Goal: Task Accomplishment & Management: Use online tool/utility

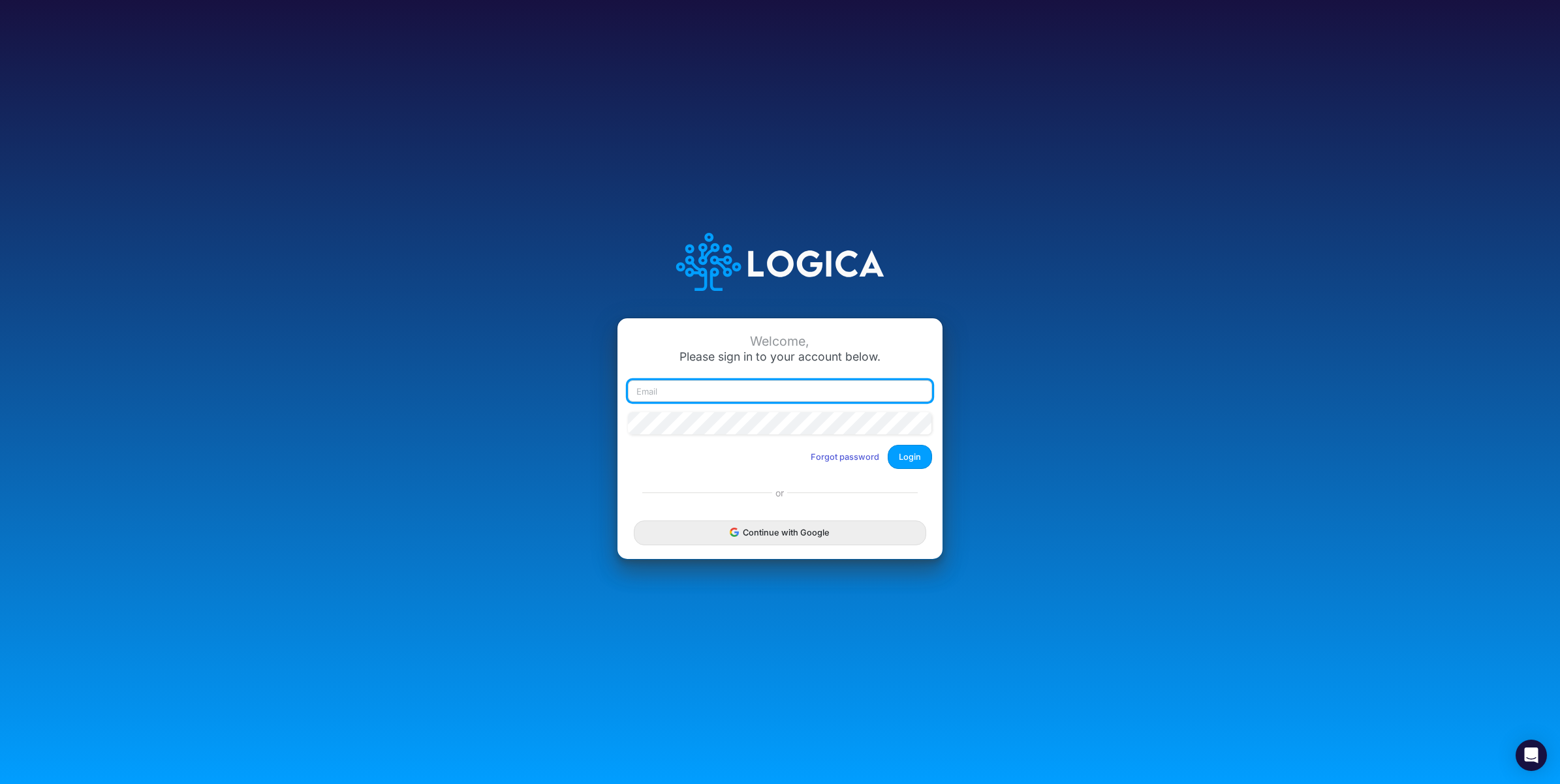
click at [707, 392] on input "email" at bounding box center [780, 391] width 304 height 22
paste input "[PERSON_NAME][EMAIL_ADDRESS][PERSON_NAME][DOMAIN_NAME]"
type input "carissa.castro@logica.cloud"
click at [912, 457] on button "Login" at bounding box center [910, 457] width 45 height 24
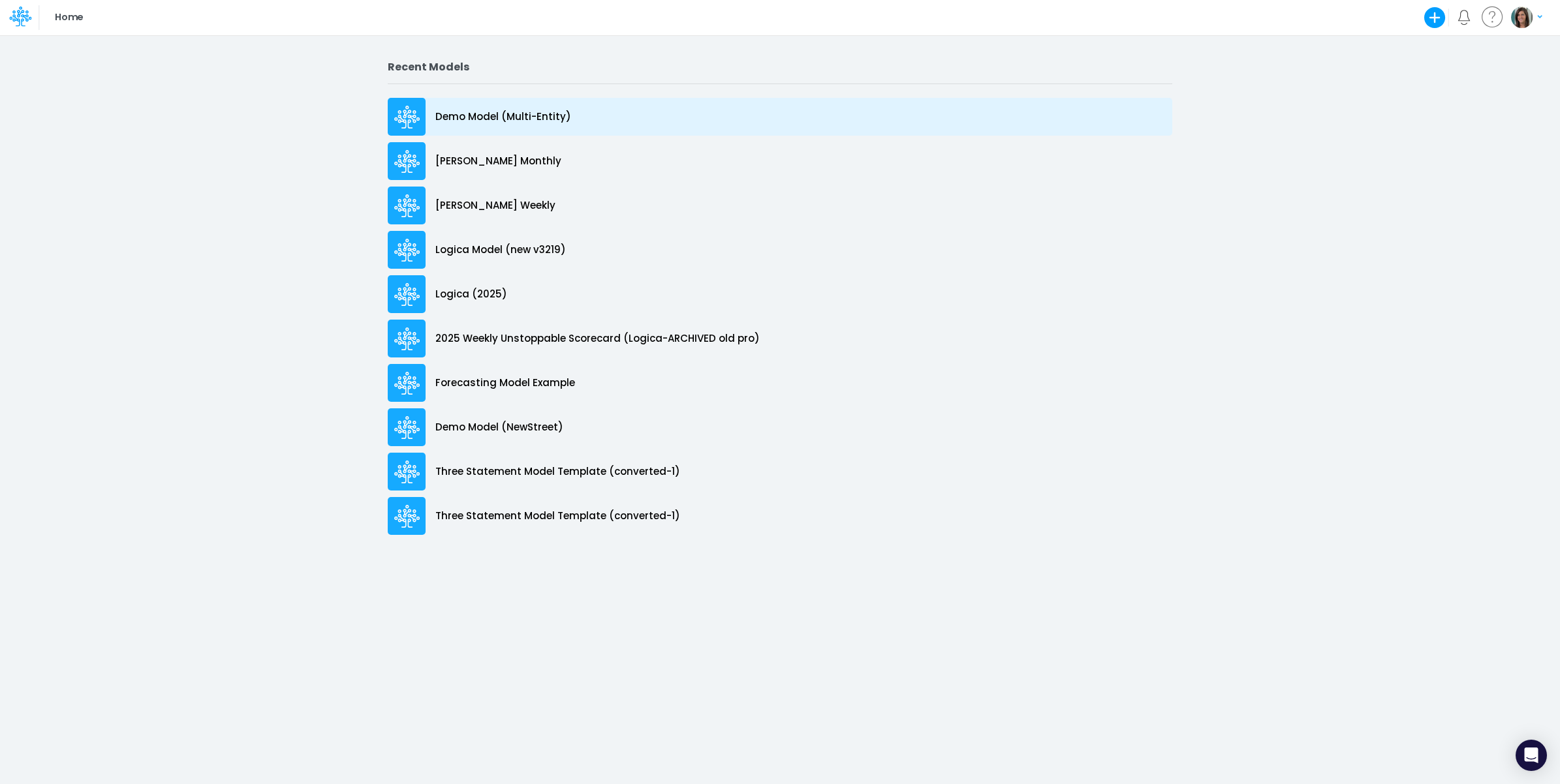
click at [557, 112] on p "Demo Model (Multi-Entity)" at bounding box center [503, 117] width 136 height 15
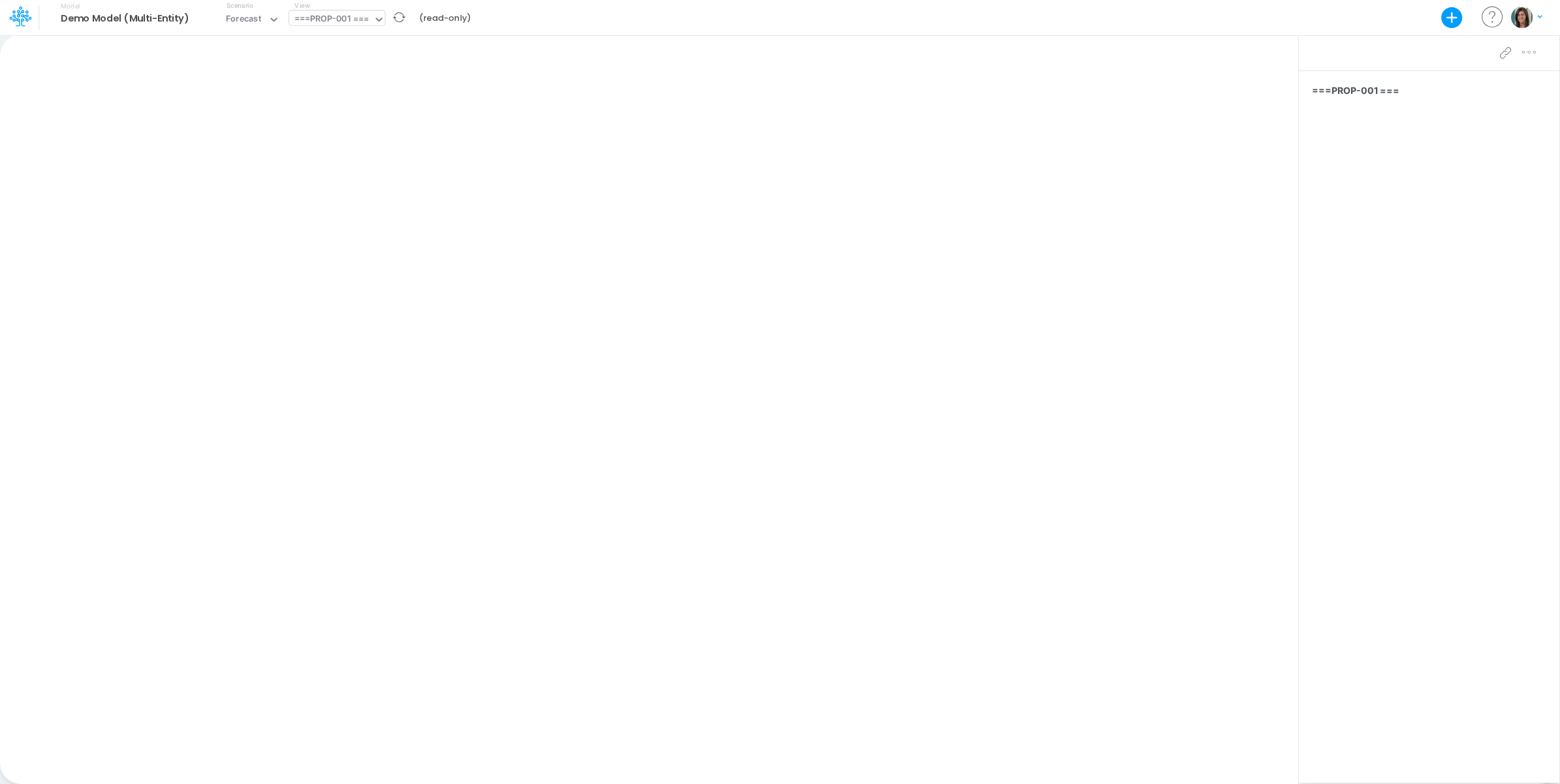
click at [369, 28] on div "===PROP-001 ===" at bounding box center [331, 20] width 74 height 15
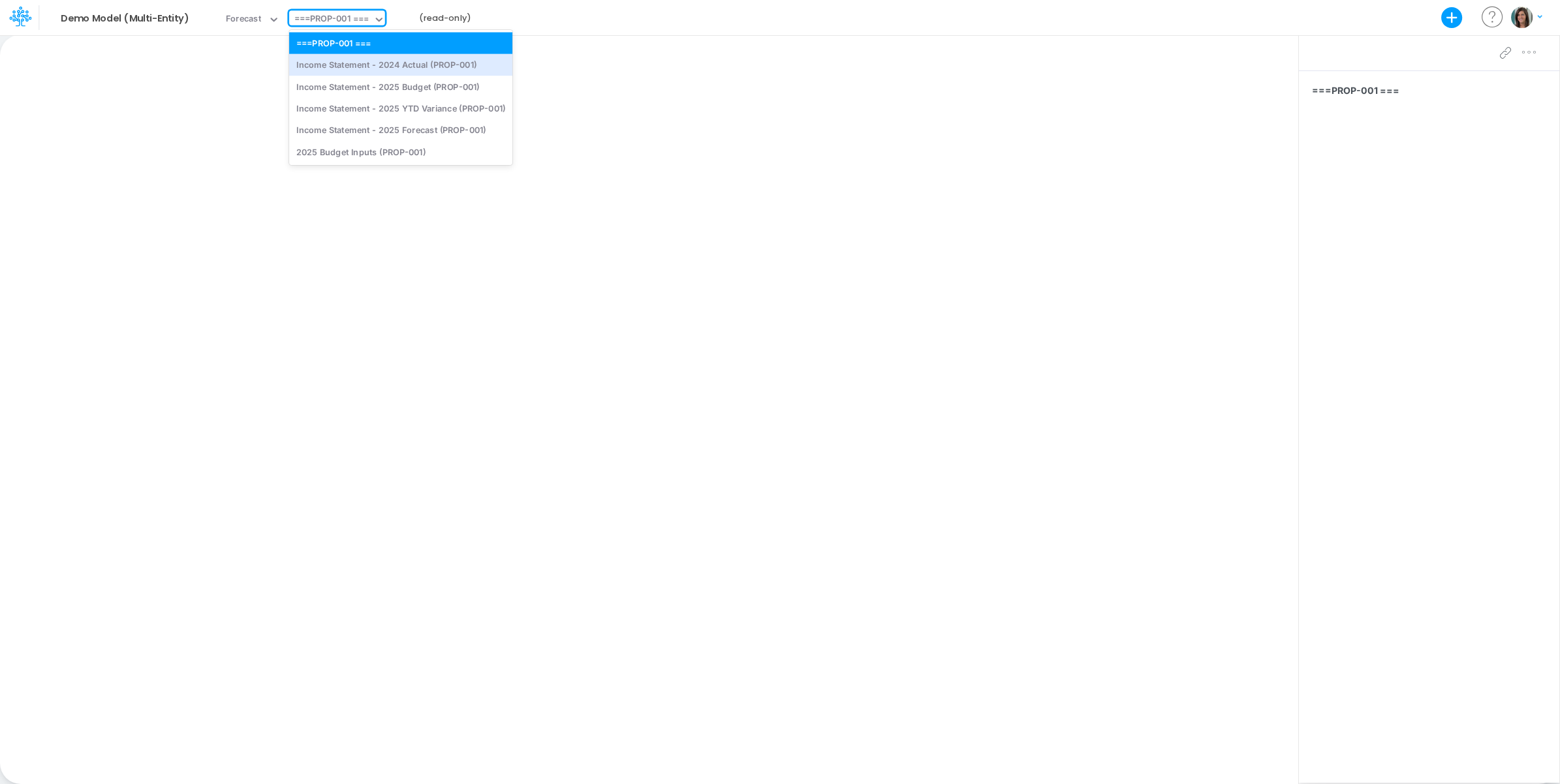
click at [368, 64] on div "Income Statement - 2024 Actual (PROP-001)" at bounding box center [401, 65] width 223 height 22
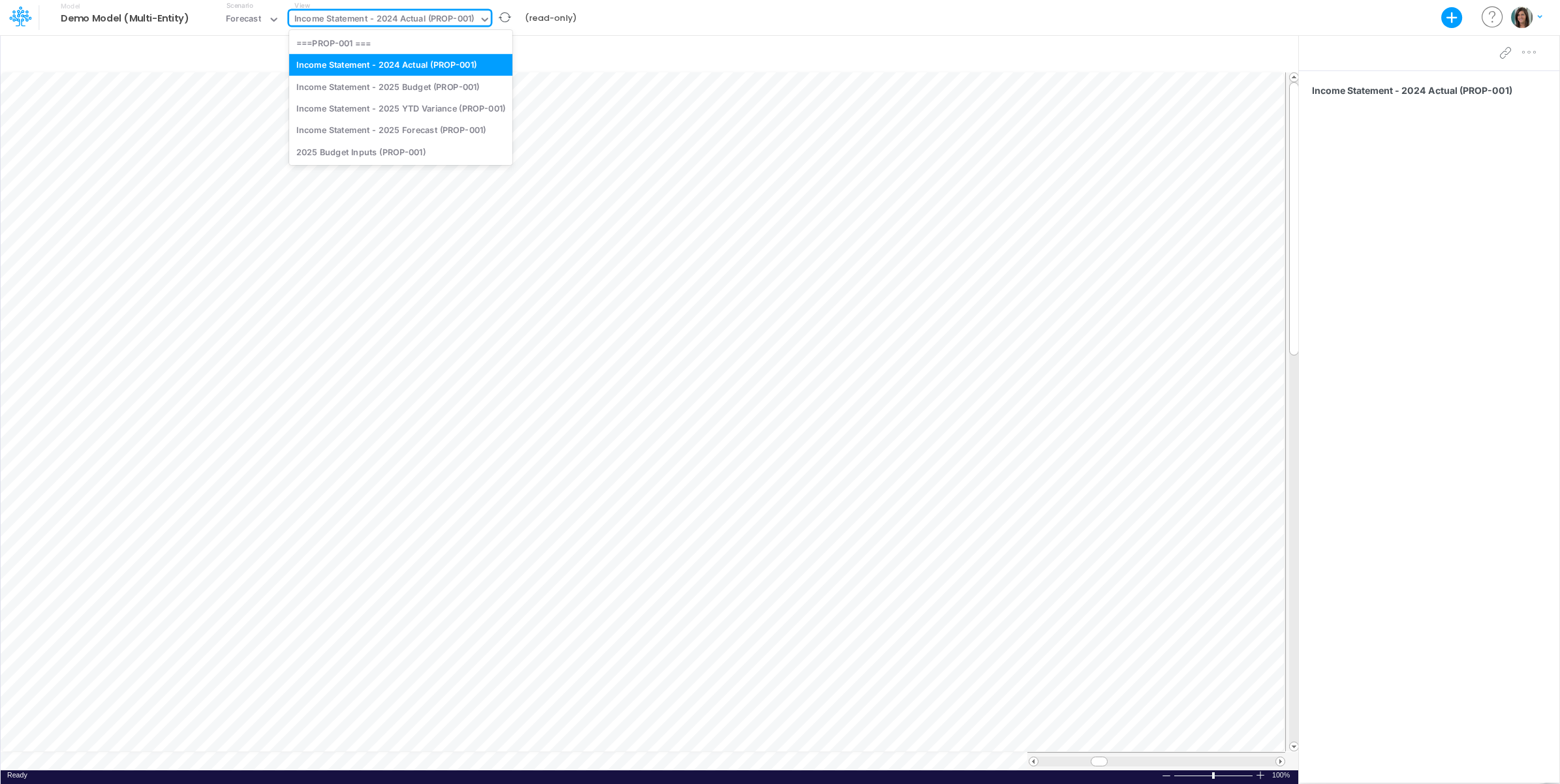
click at [389, 14] on div "Income Statement - 2024 Actual (PROP-001)" at bounding box center [384, 20] width 180 height 15
click at [384, 83] on div "Income Statement - 2025 Budget (PROP-001)" at bounding box center [401, 87] width 223 height 22
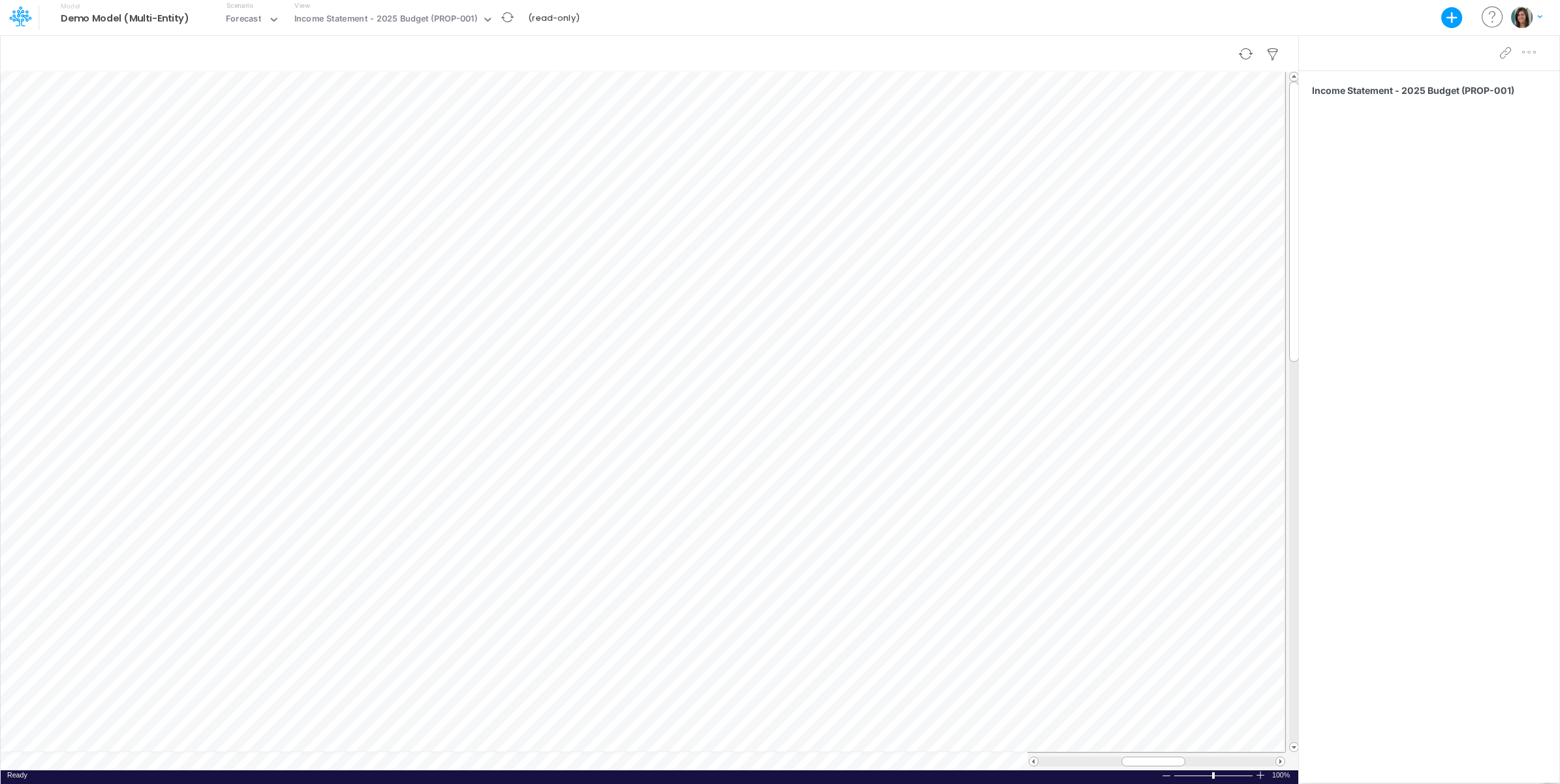
scroll to position [0, 29]
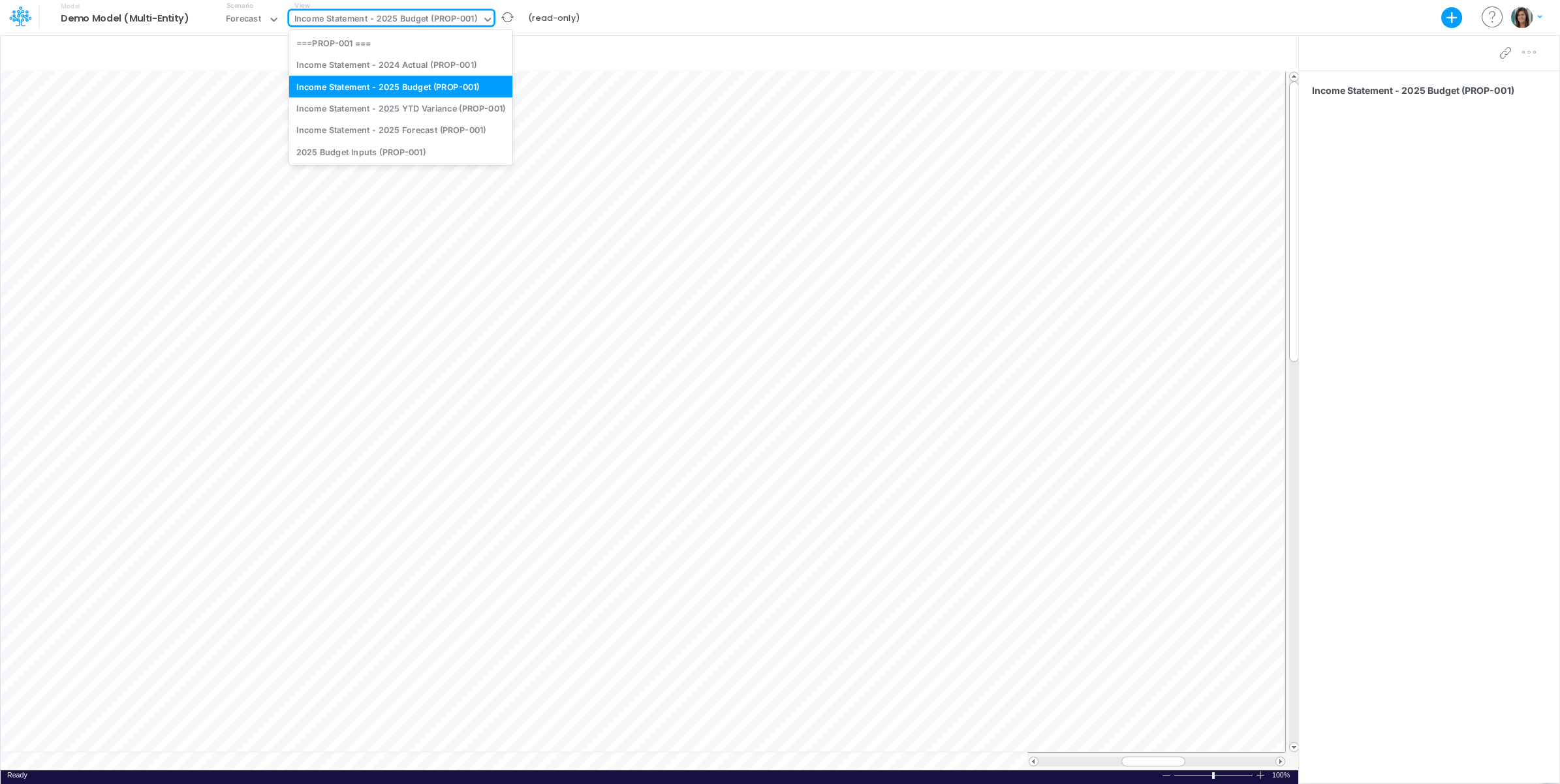
click at [422, 18] on div "Income Statement - 2025 Budget (PROP-001)" at bounding box center [385, 20] width 183 height 15
click at [425, 106] on div "Income Statement - 2025 YTD Variance (PROP-001)" at bounding box center [401, 108] width 223 height 22
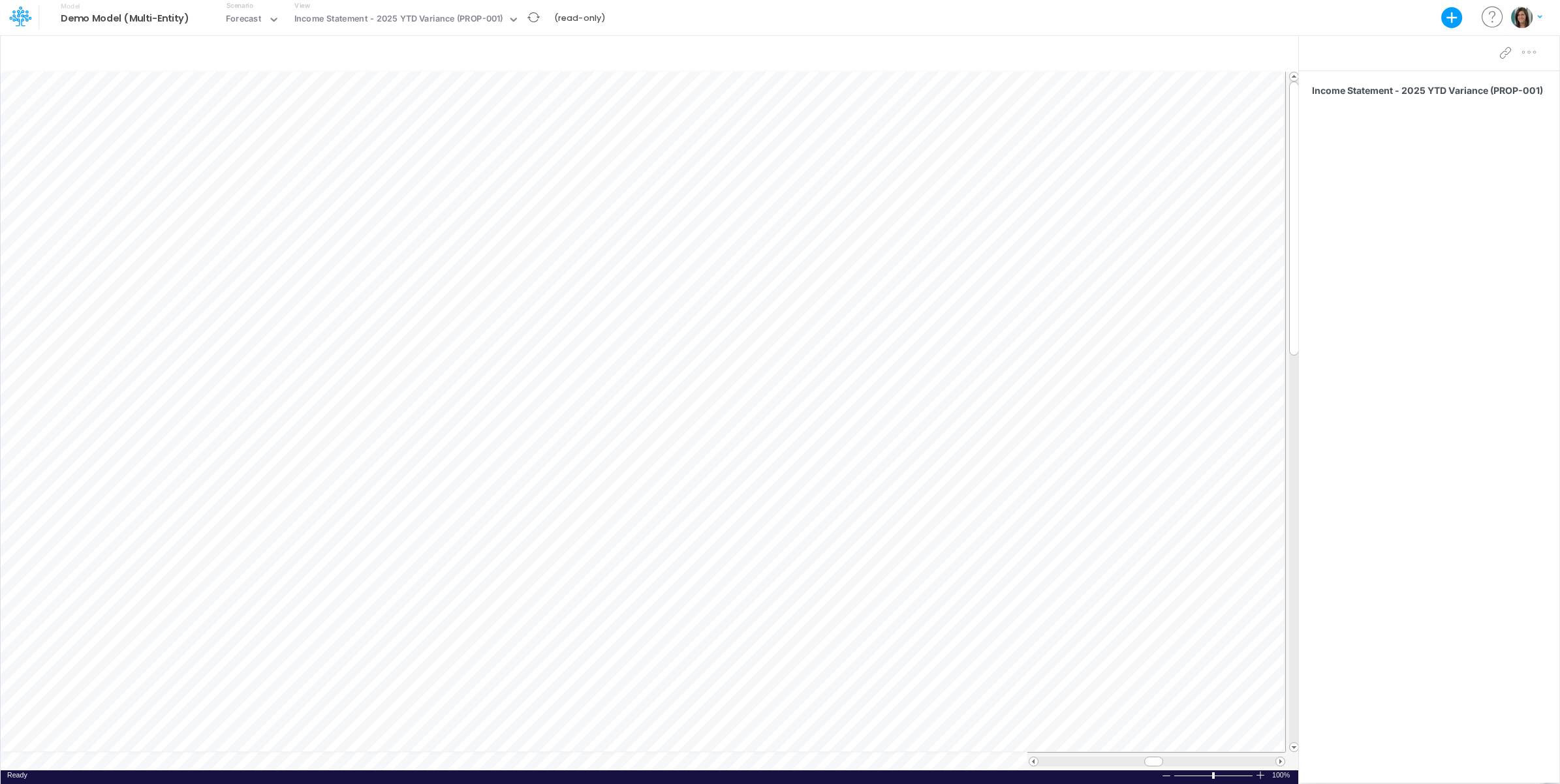
scroll to position [0, 1]
click at [446, 12] on div "Income Statement - 2025 YTD Variance (PROP-001)" at bounding box center [398, 20] width 209 height 15
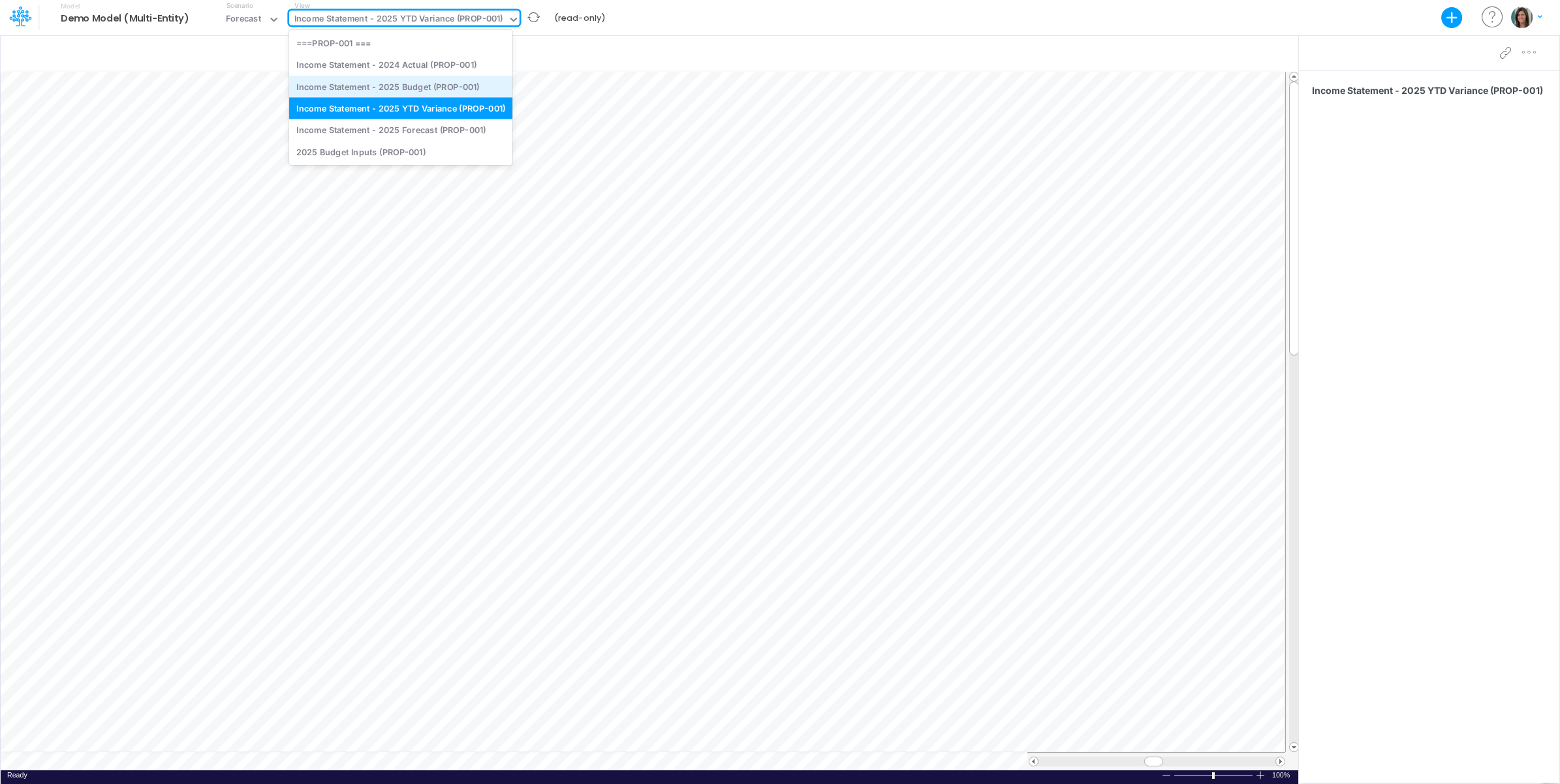
click at [433, 90] on div "Income Statement - 2025 Budget (PROP-001)" at bounding box center [401, 87] width 223 height 22
click at [425, 24] on div "Income Statement - 2025 Budget (PROP-001)" at bounding box center [385, 20] width 183 height 15
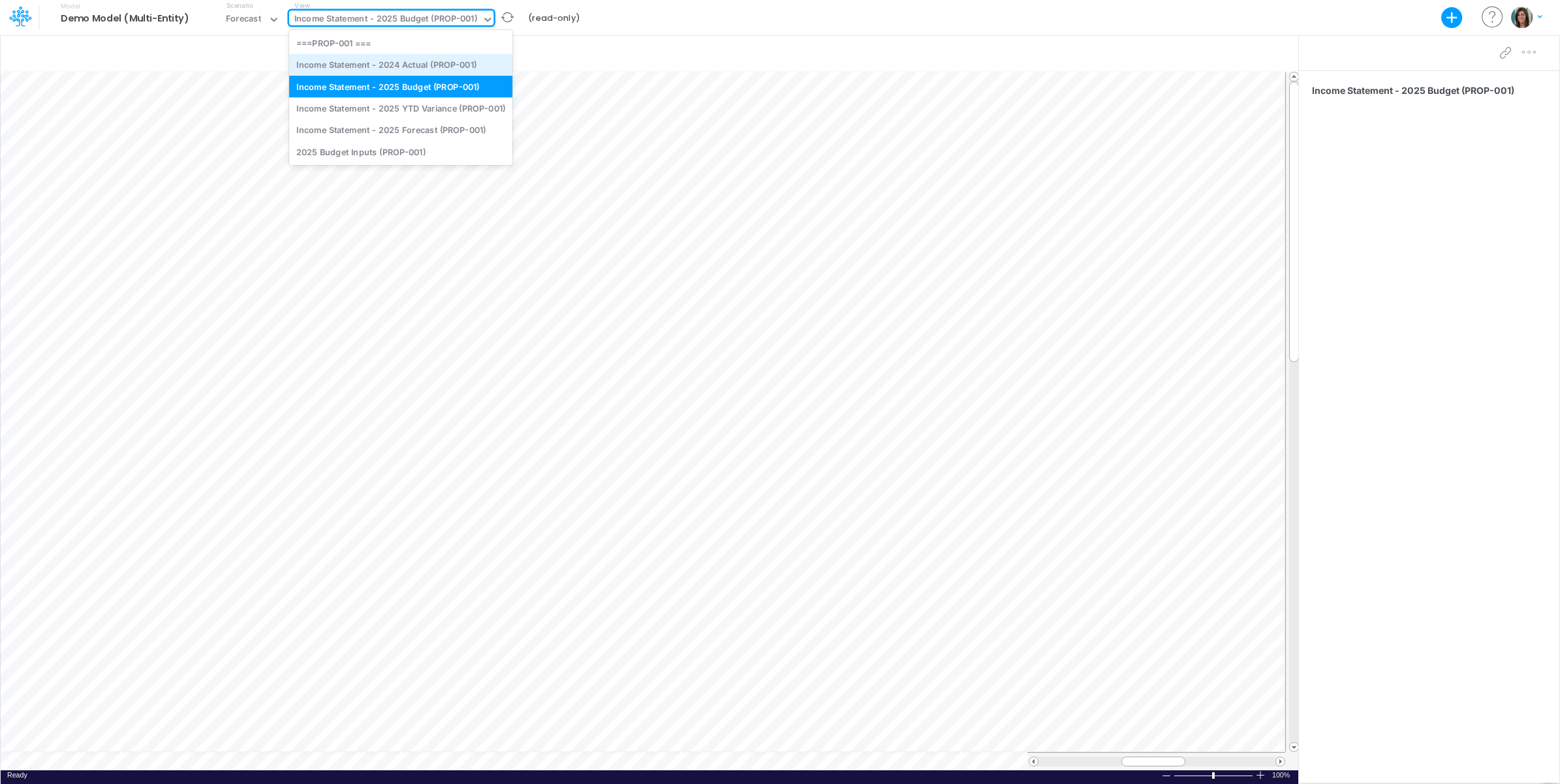
click at [425, 62] on div "Income Statement - 2024 Actual (PROP-001)" at bounding box center [401, 65] width 223 height 22
drag, startPoint x: 406, startPoint y: 18, endPoint x: 406, endPoint y: 39, distance: 21.0
click at [406, 20] on div "Income Statement - 2024 Actual (PROP-001)" at bounding box center [384, 20] width 180 height 15
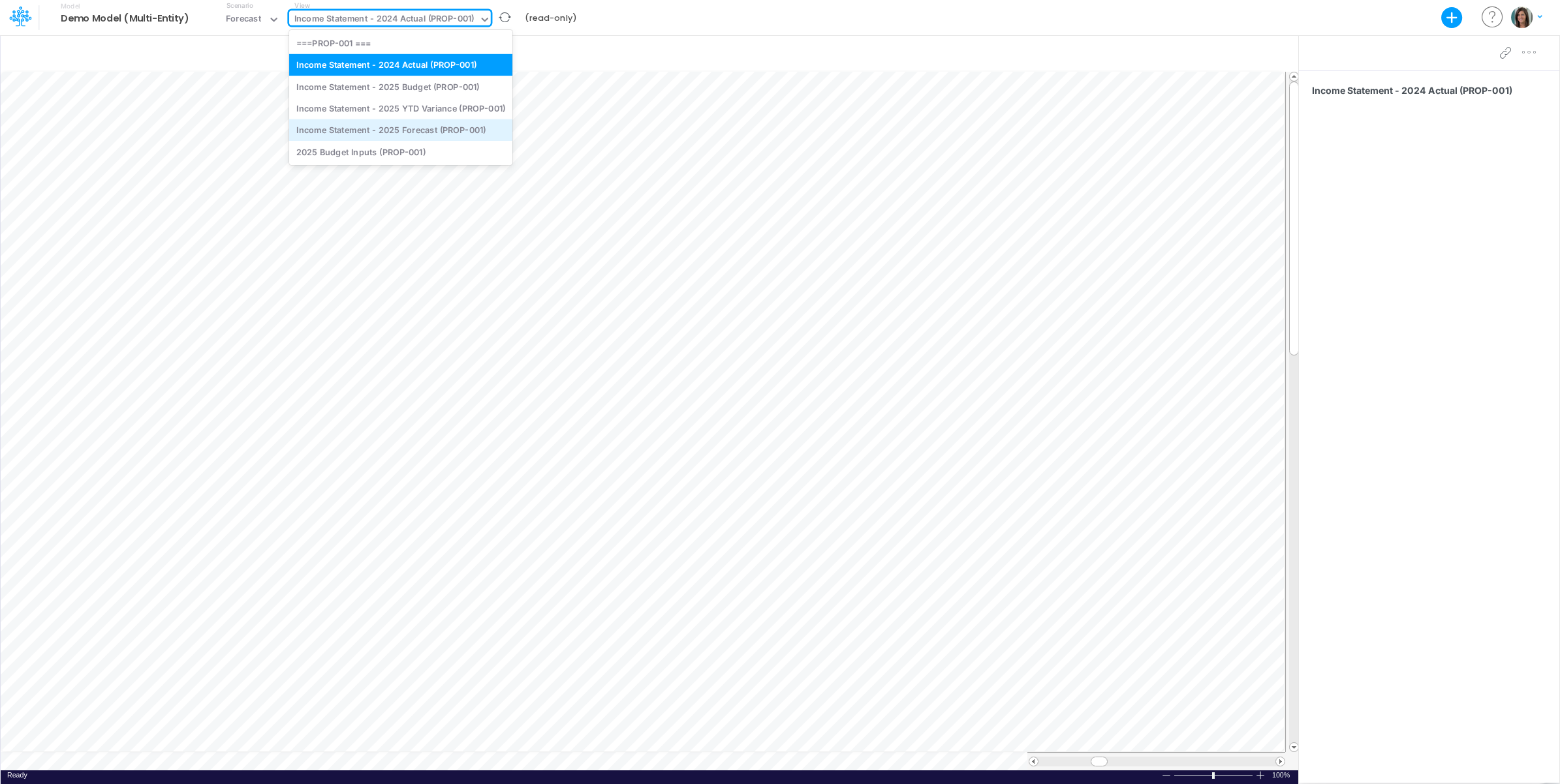
click at [392, 132] on div "Income Statement - 2025 Forecast (PROP-001)" at bounding box center [401, 130] width 223 height 22
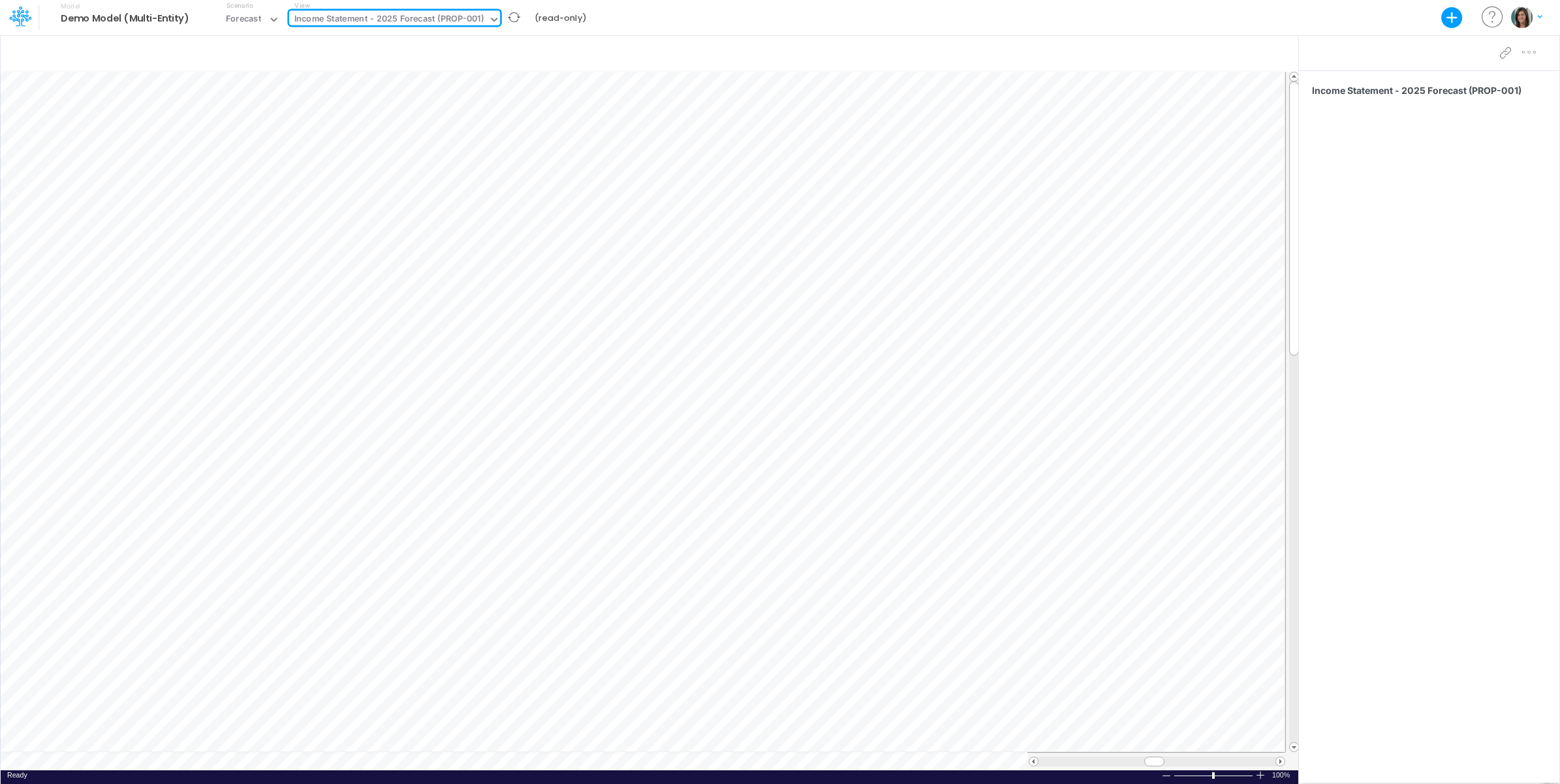
click at [446, 18] on div "Income Statement - 2025 Forecast (PROP-001)" at bounding box center [389, 20] width 190 height 15
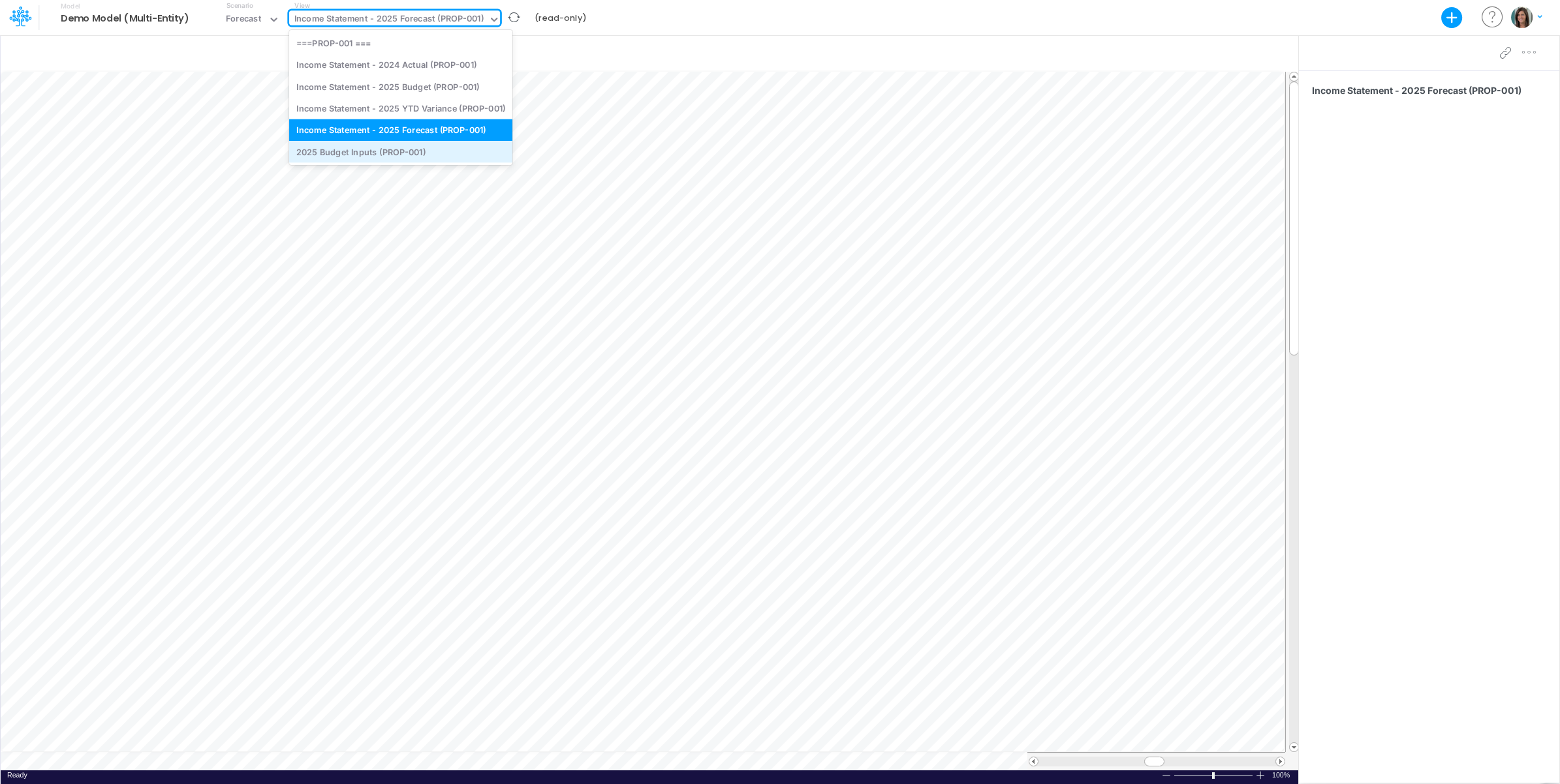
click at [439, 157] on div "2025 Budget Inputs (PROP-001)" at bounding box center [401, 152] width 223 height 22
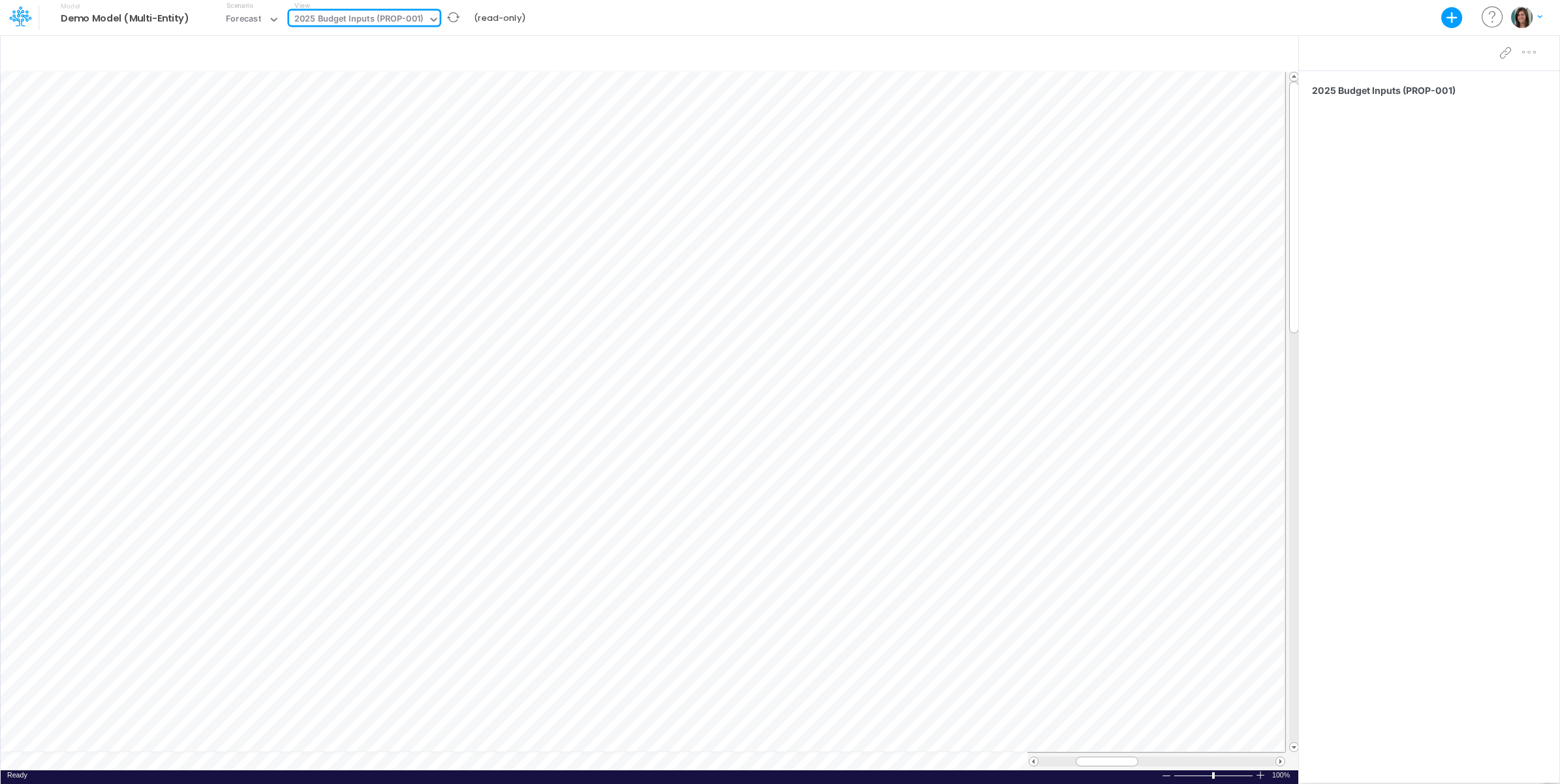
click at [648, 18] on div "Model Demo Model (Multi-Entity) Export Excel Scenario Forecast View option 2025…" at bounding box center [780, 18] width 1404 height 35
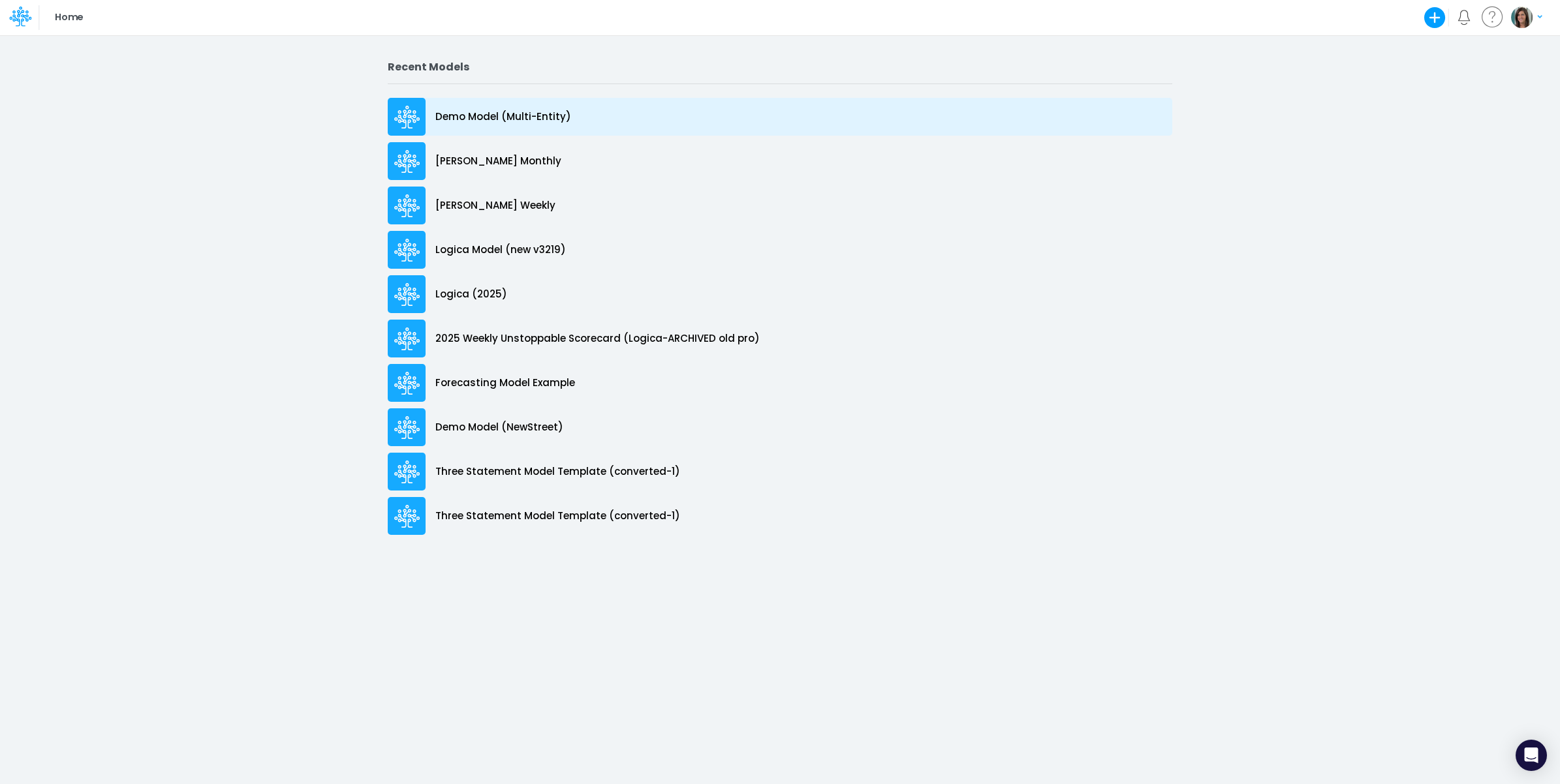
click at [537, 118] on p "Demo Model (Multi-Entity)" at bounding box center [503, 117] width 136 height 15
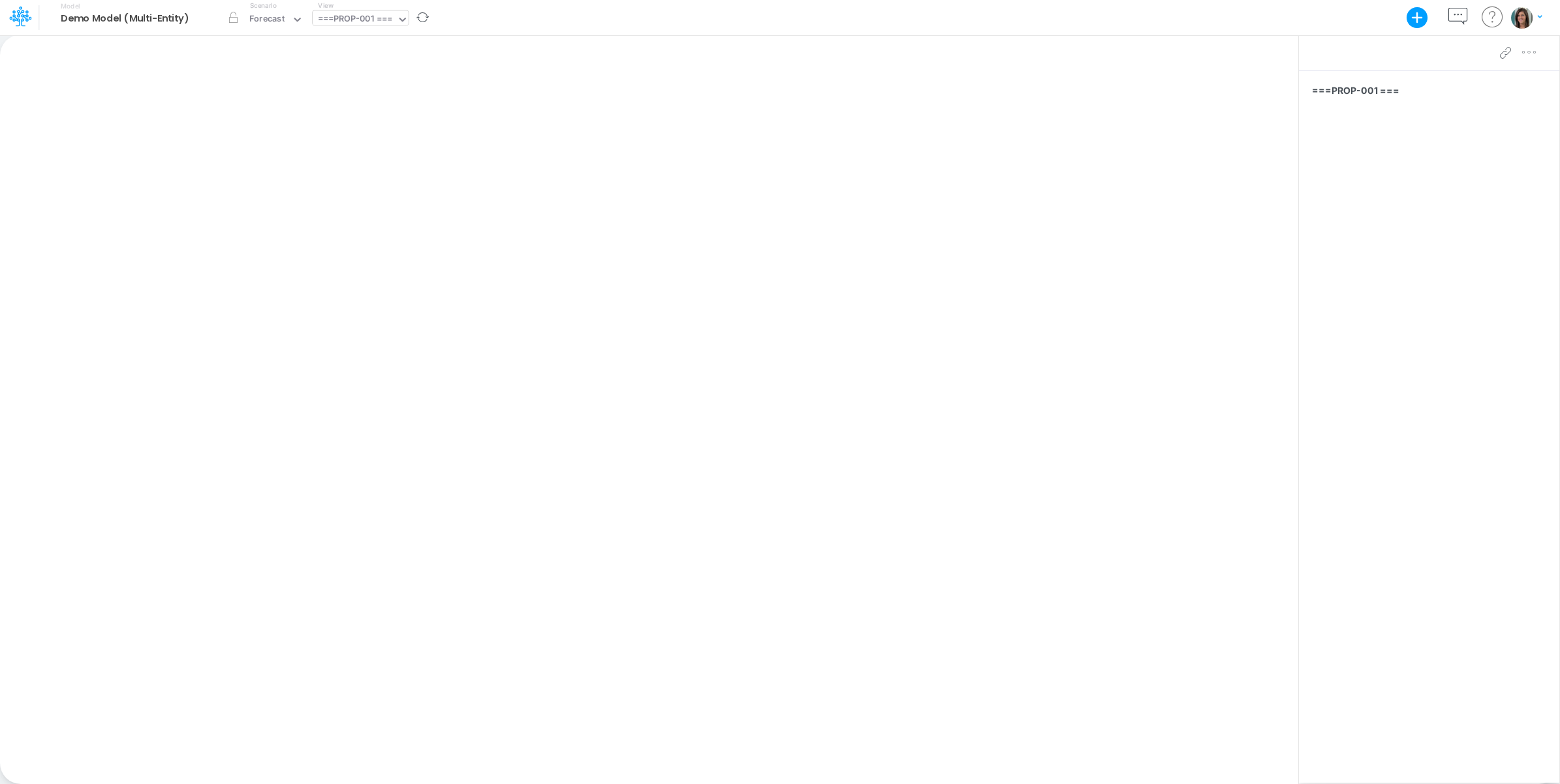
click at [367, 18] on div "===PROP-001 ===" at bounding box center [355, 20] width 74 height 15
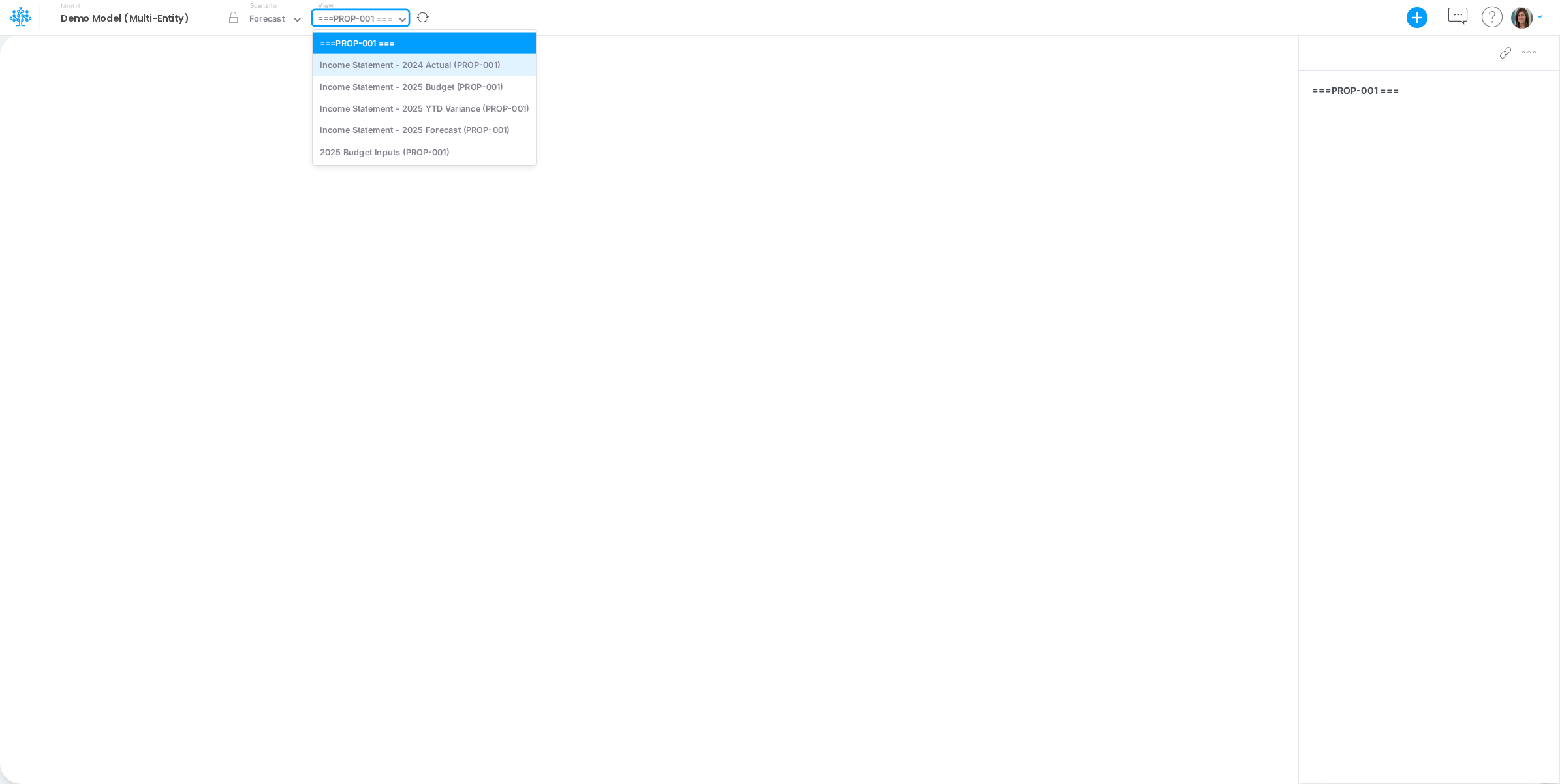
click at [429, 66] on div "Income Statement - 2024 Actual (PROP-001)" at bounding box center [424, 65] width 223 height 22
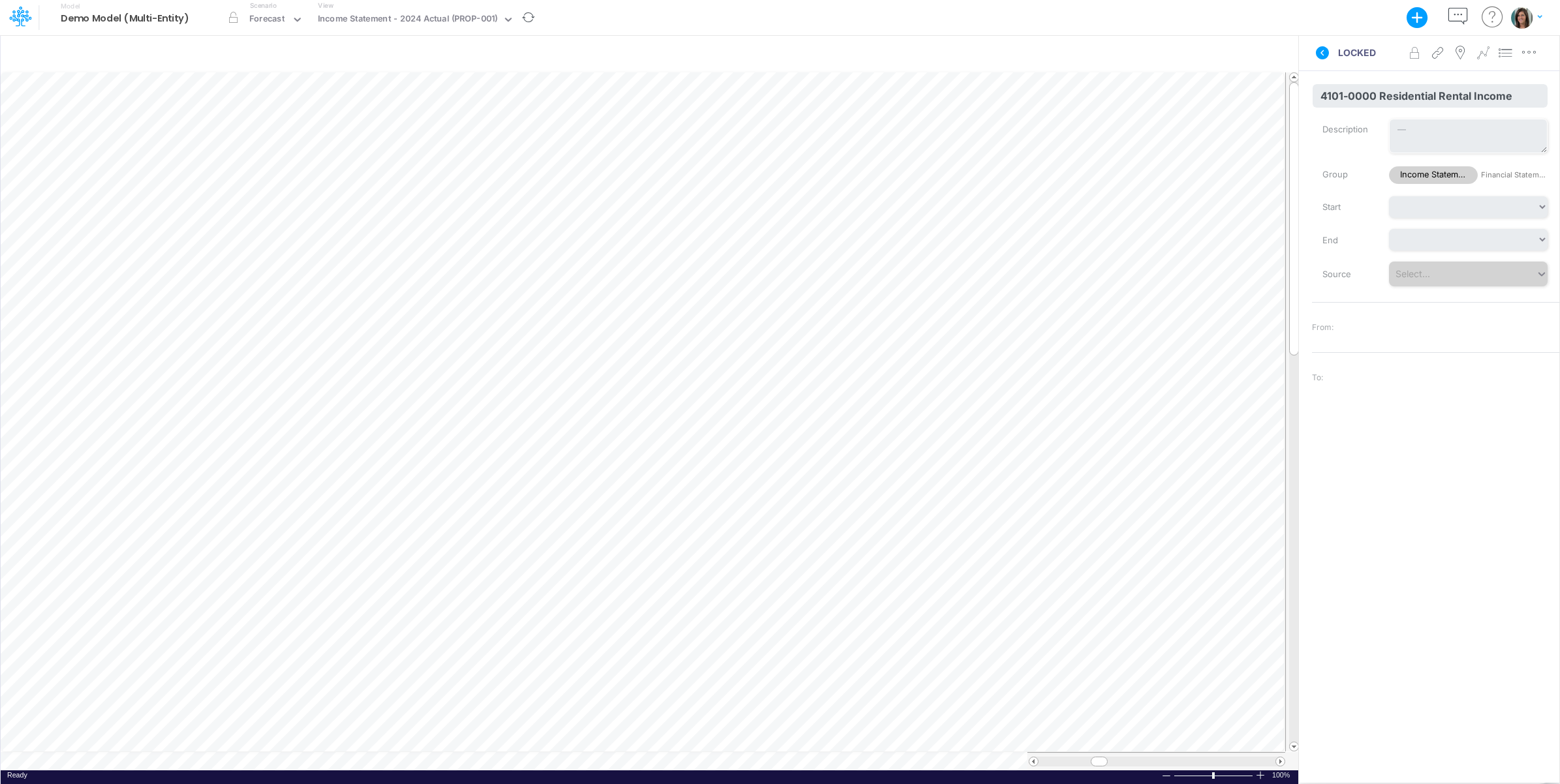
scroll to position [0, 5]
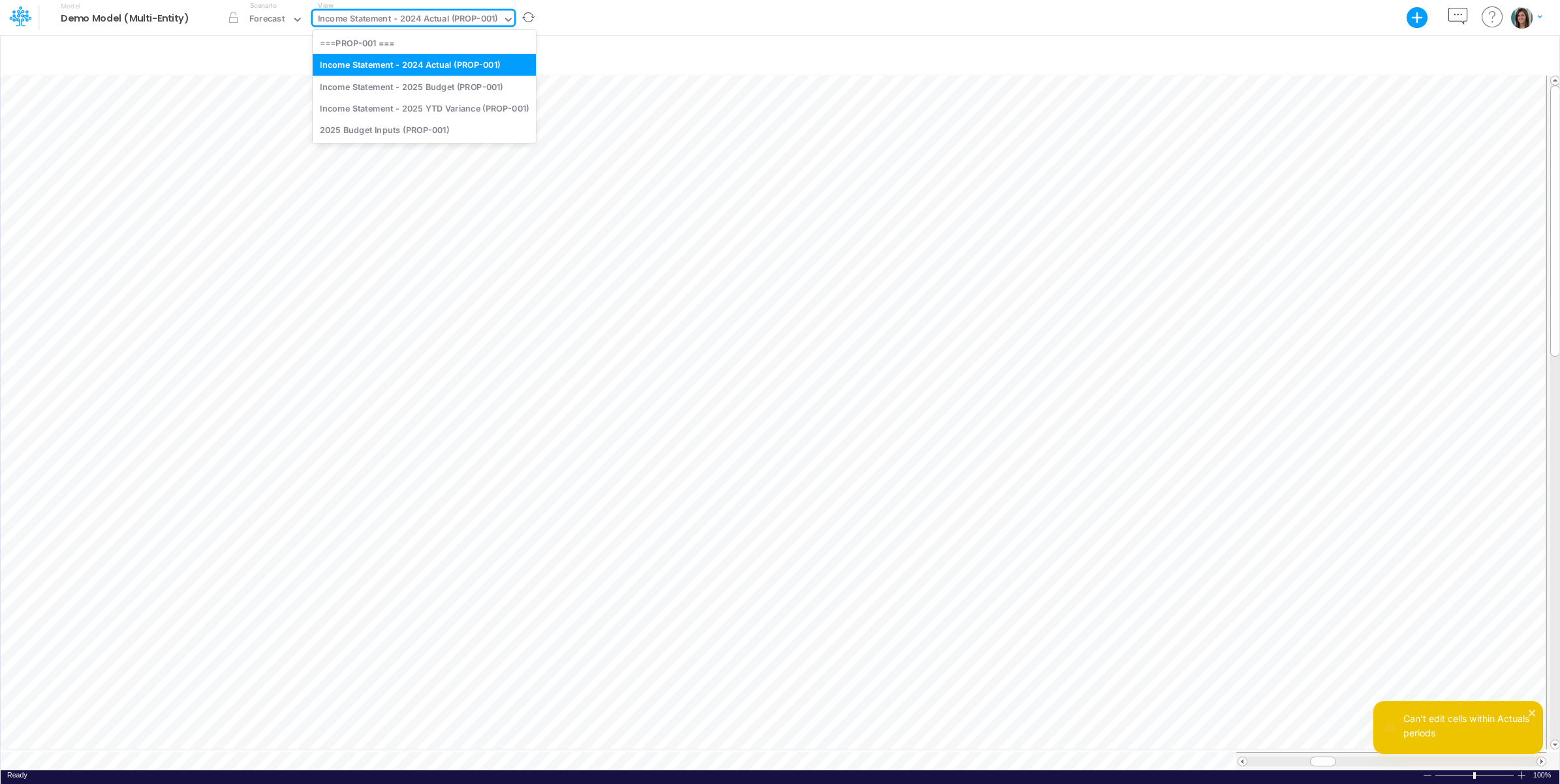
click at [438, 20] on div "Income Statement - 2024 Actual (PROP-001)" at bounding box center [408, 20] width 180 height 15
click at [442, 89] on div "Income Statement - 2025 Budget (PROP-001)" at bounding box center [424, 87] width 223 height 22
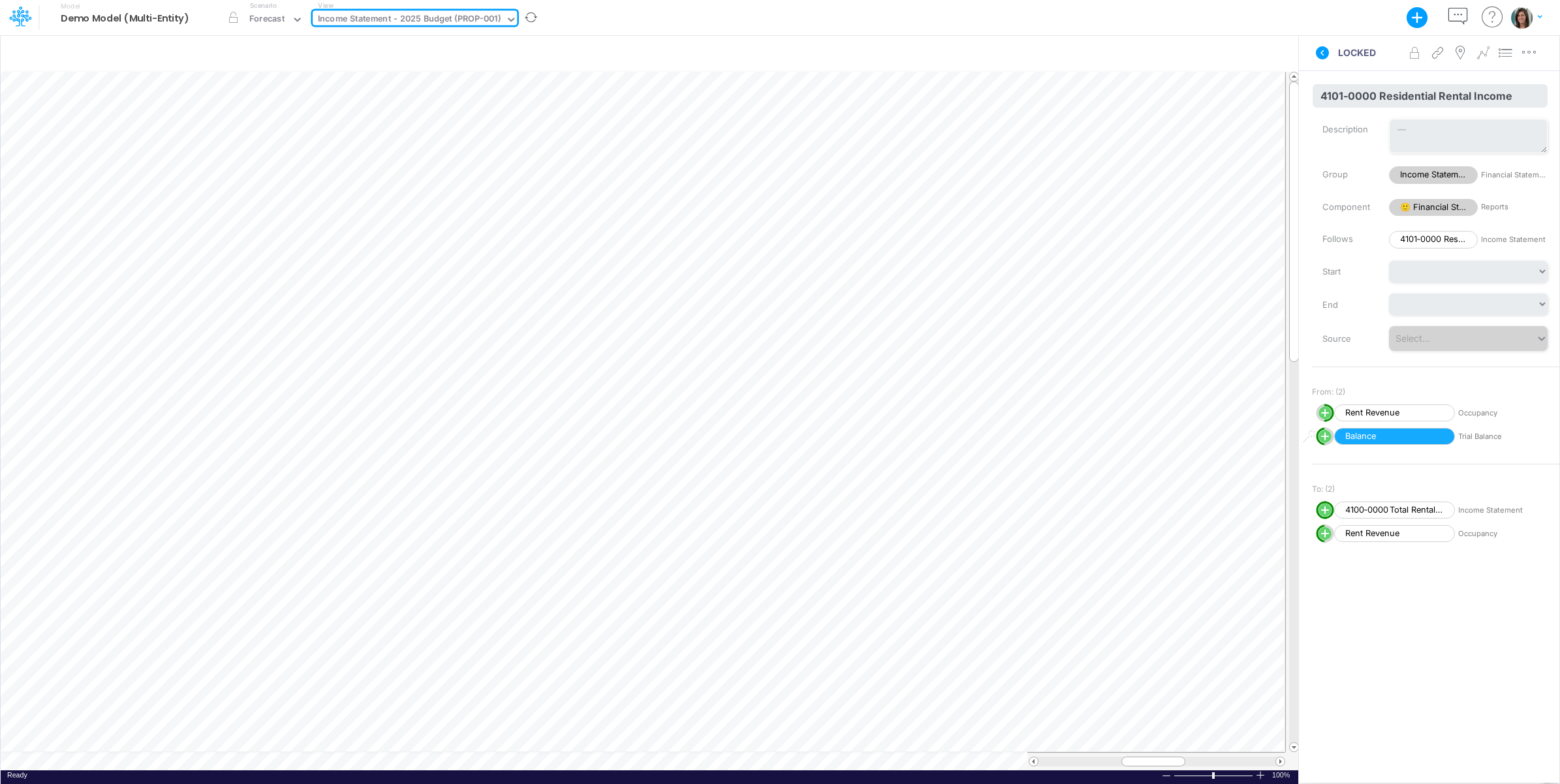
click at [961, 24] on div "Model Demo Model (Multi-Entity) Export Excel Scenario Forecast View option Inco…" at bounding box center [780, 18] width 1404 height 35
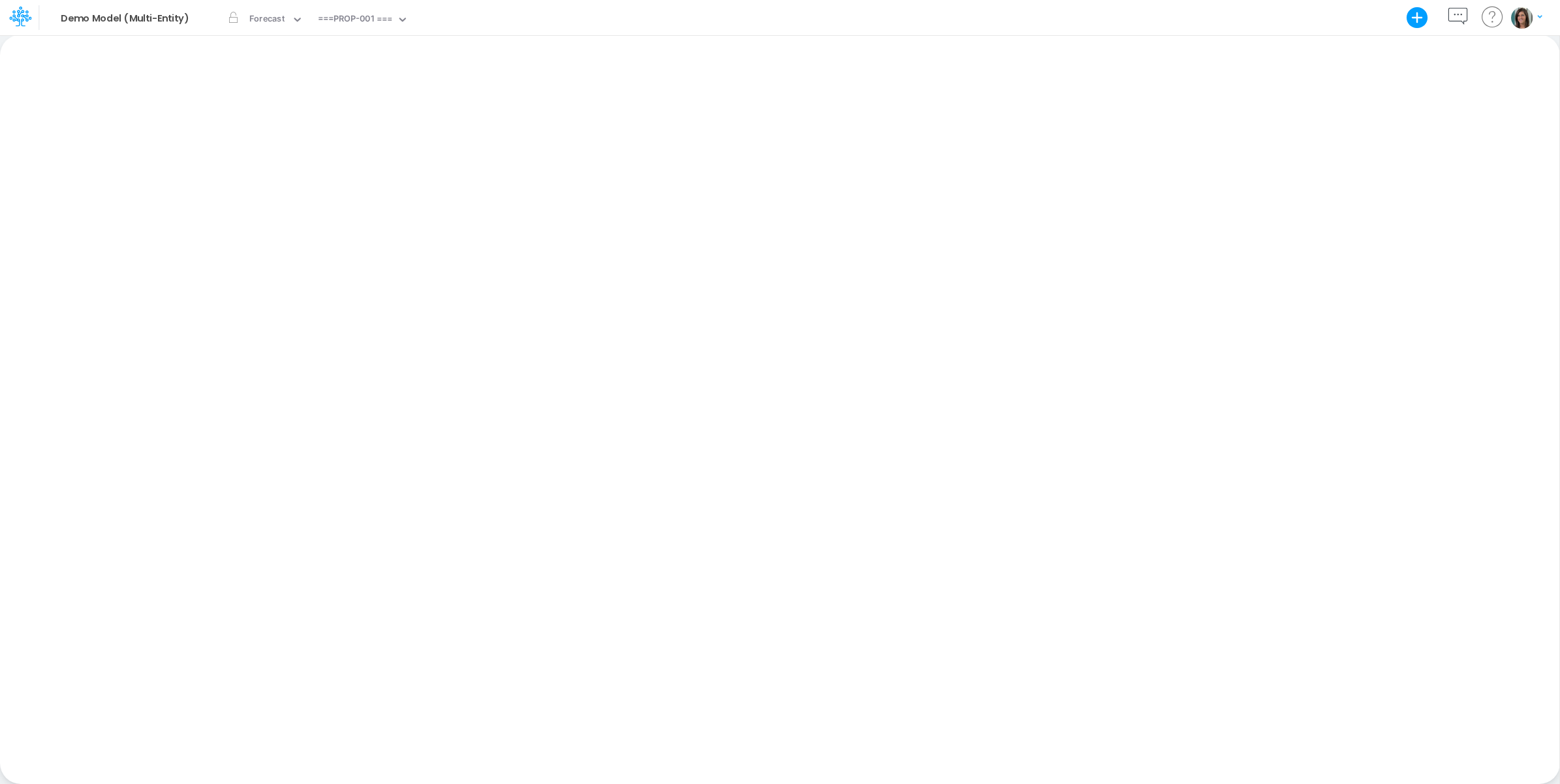
click at [1250, 25] on div "Model Demo Model (Multi-Entity) Export Excel Scenario Forecast View ===PROP-001…" at bounding box center [780, 18] width 1404 height 35
click at [375, 9] on div "View ===PROP-001 ===" at bounding box center [360, 17] width 96 height 49
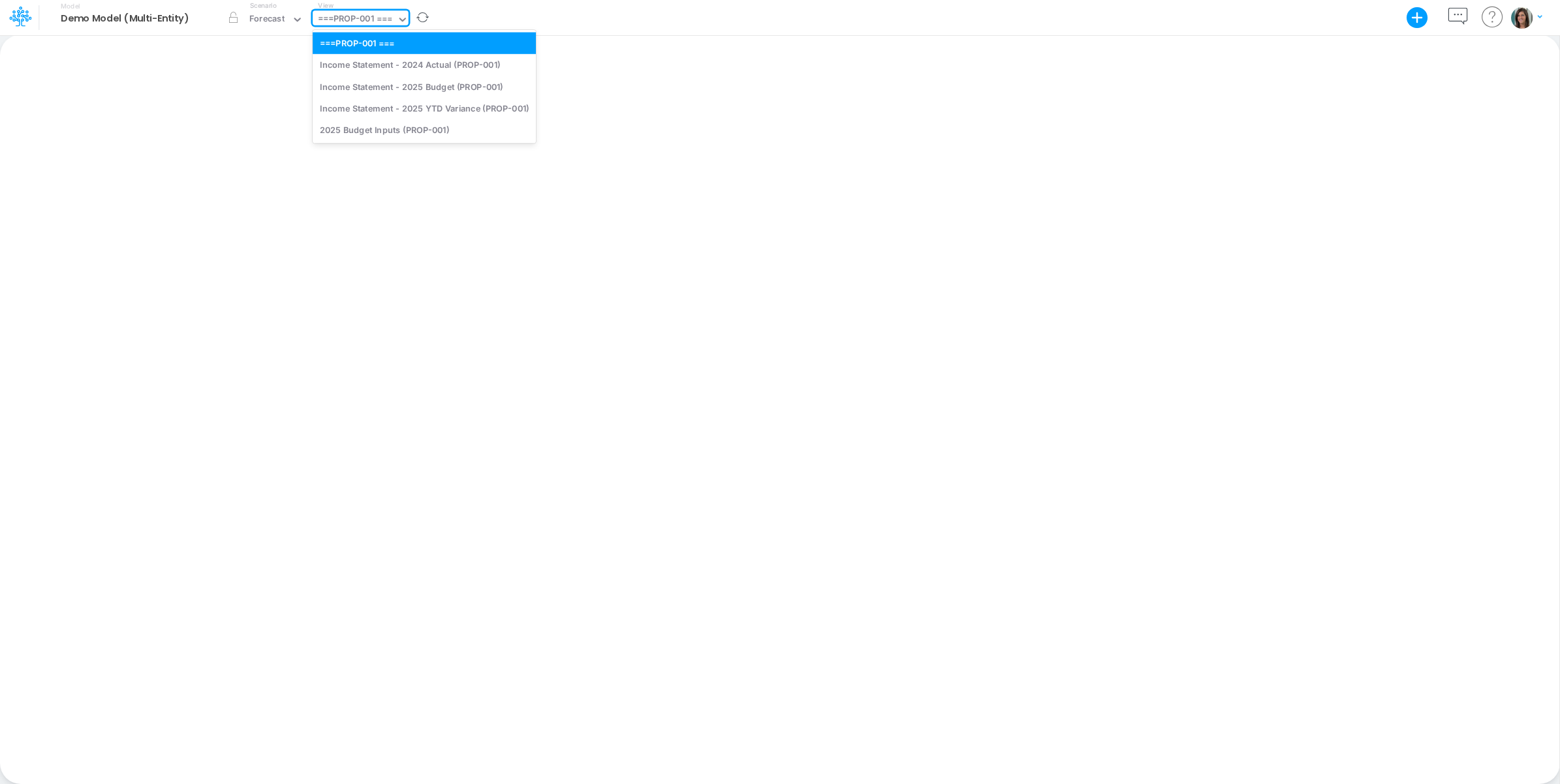
click at [375, 15] on div "===PROP-001 ===" at bounding box center [355, 20] width 74 height 15
click at [397, 131] on div "2025 Budget Inputs (PROP-001)" at bounding box center [424, 130] width 223 height 22
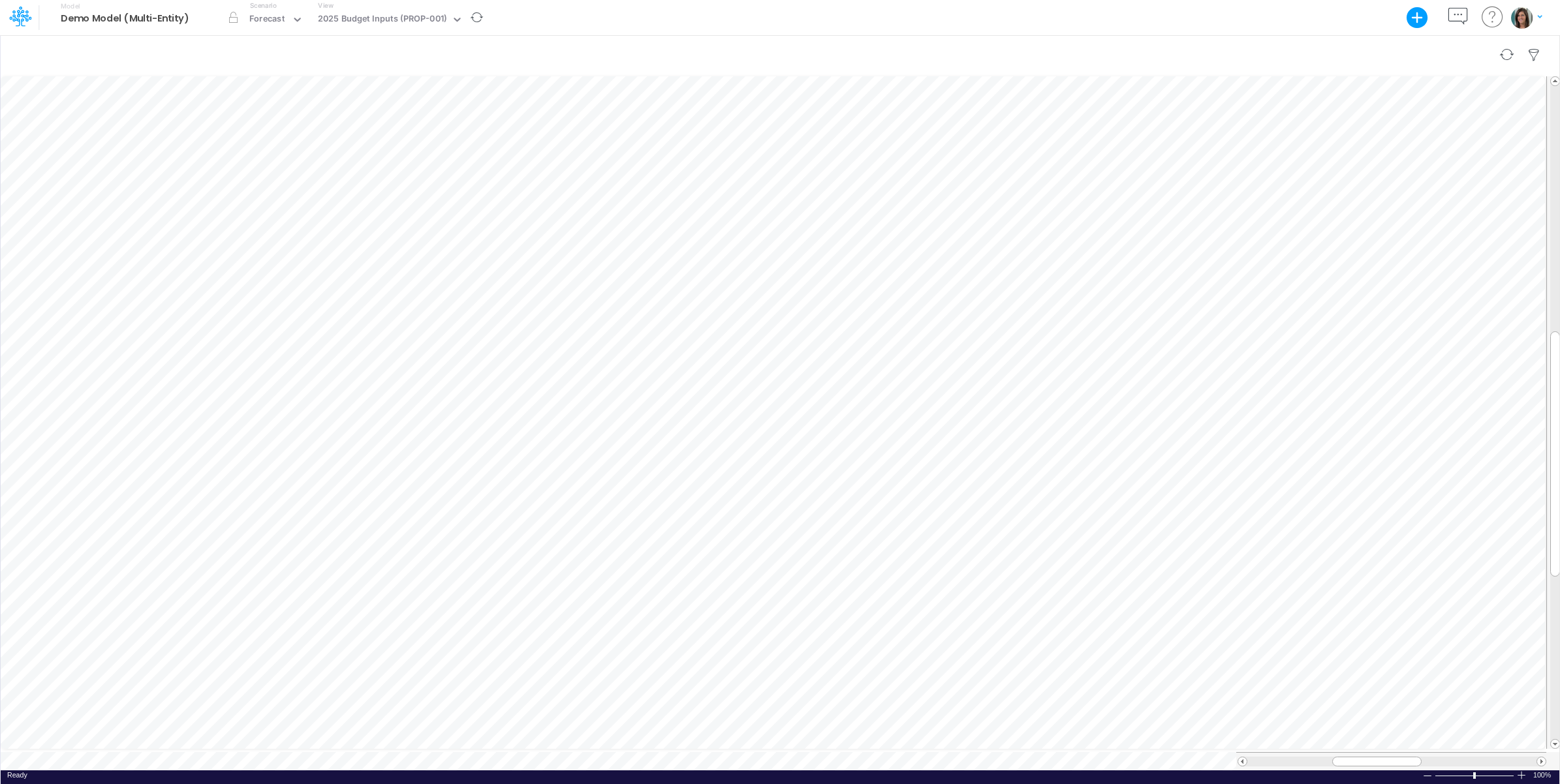
scroll to position [0, 1]
click at [1461, 17] on icon "button" at bounding box center [1458, 17] width 24 height 24
click at [1323, 89] on icon at bounding box center [1323, 90] width 14 height 14
click at [1373, 141] on span "Occupancy" at bounding box center [1373, 138] width 118 height 14
click at [1324, 85] on icon at bounding box center [1323, 90] width 11 height 11
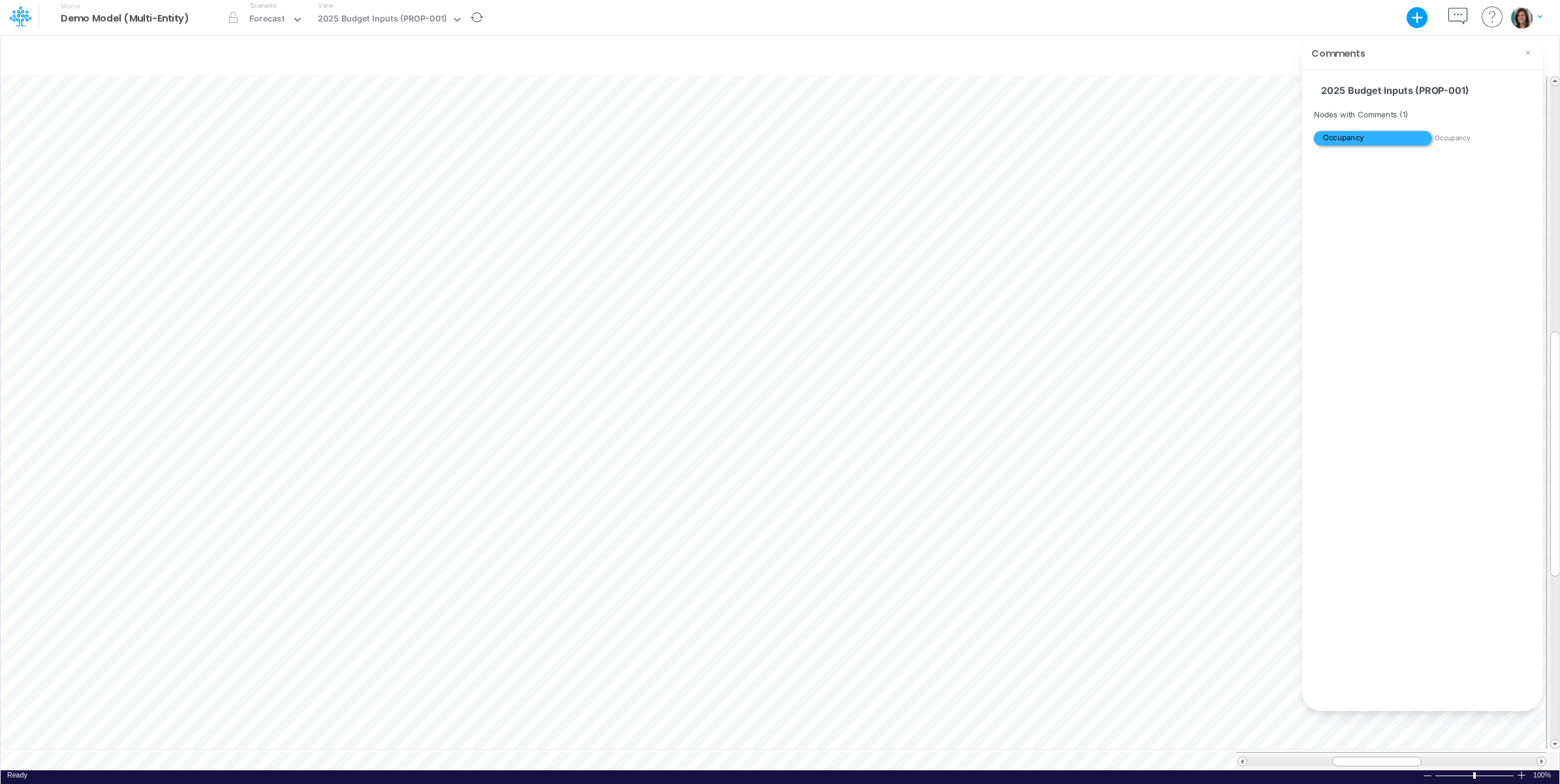
click at [1386, 139] on span "Occupancy" at bounding box center [1373, 138] width 118 height 14
click at [1322, 89] on icon at bounding box center [1323, 90] width 14 height 14
click at [1453, 11] on icon "button" at bounding box center [1458, 17] width 24 height 24
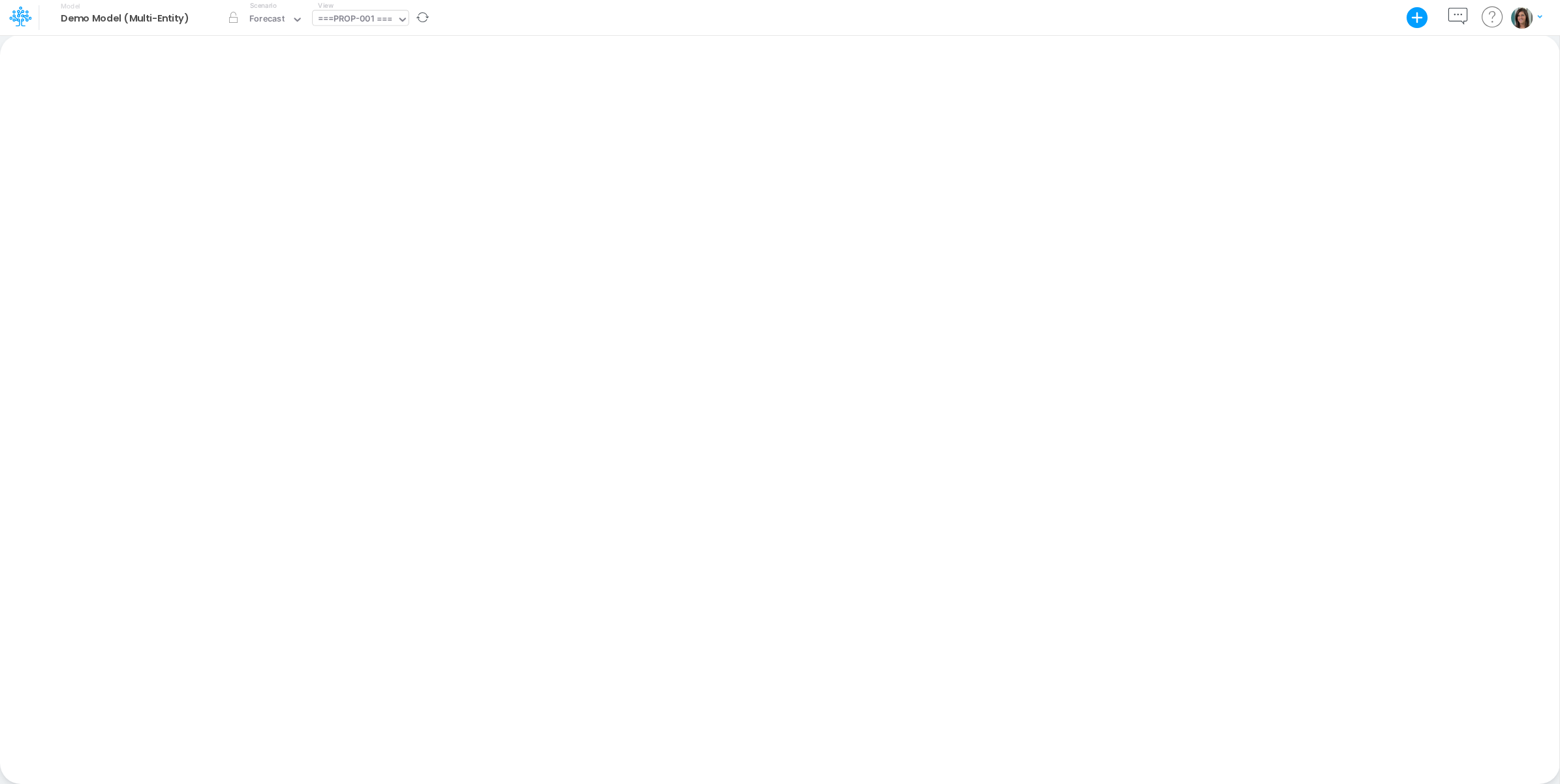
click at [369, 14] on div "===PROP-001 ===" at bounding box center [355, 20] width 74 height 15
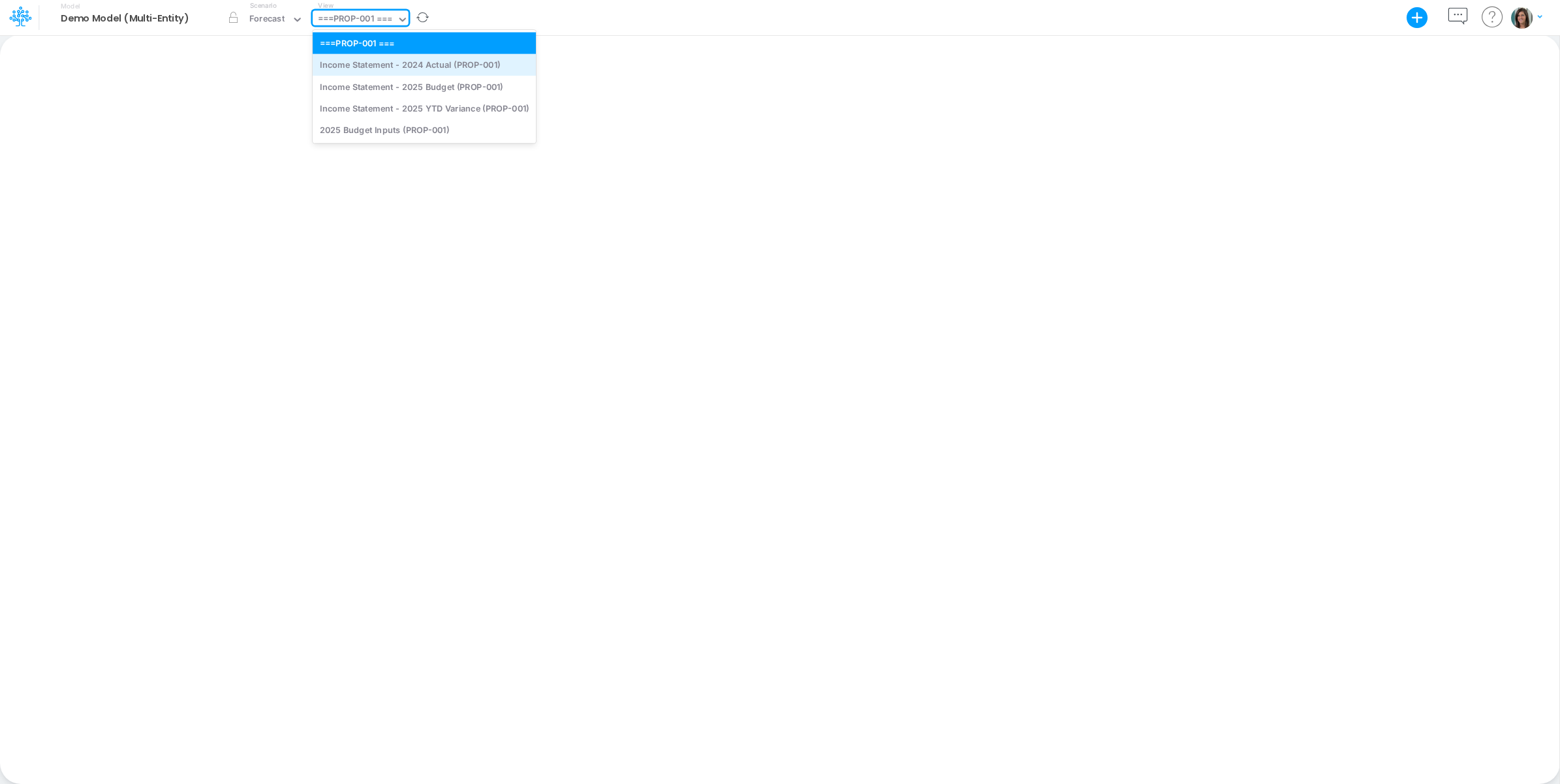
click at [387, 69] on div "Income Statement - 2024 Actual (PROP-001)" at bounding box center [424, 65] width 223 height 22
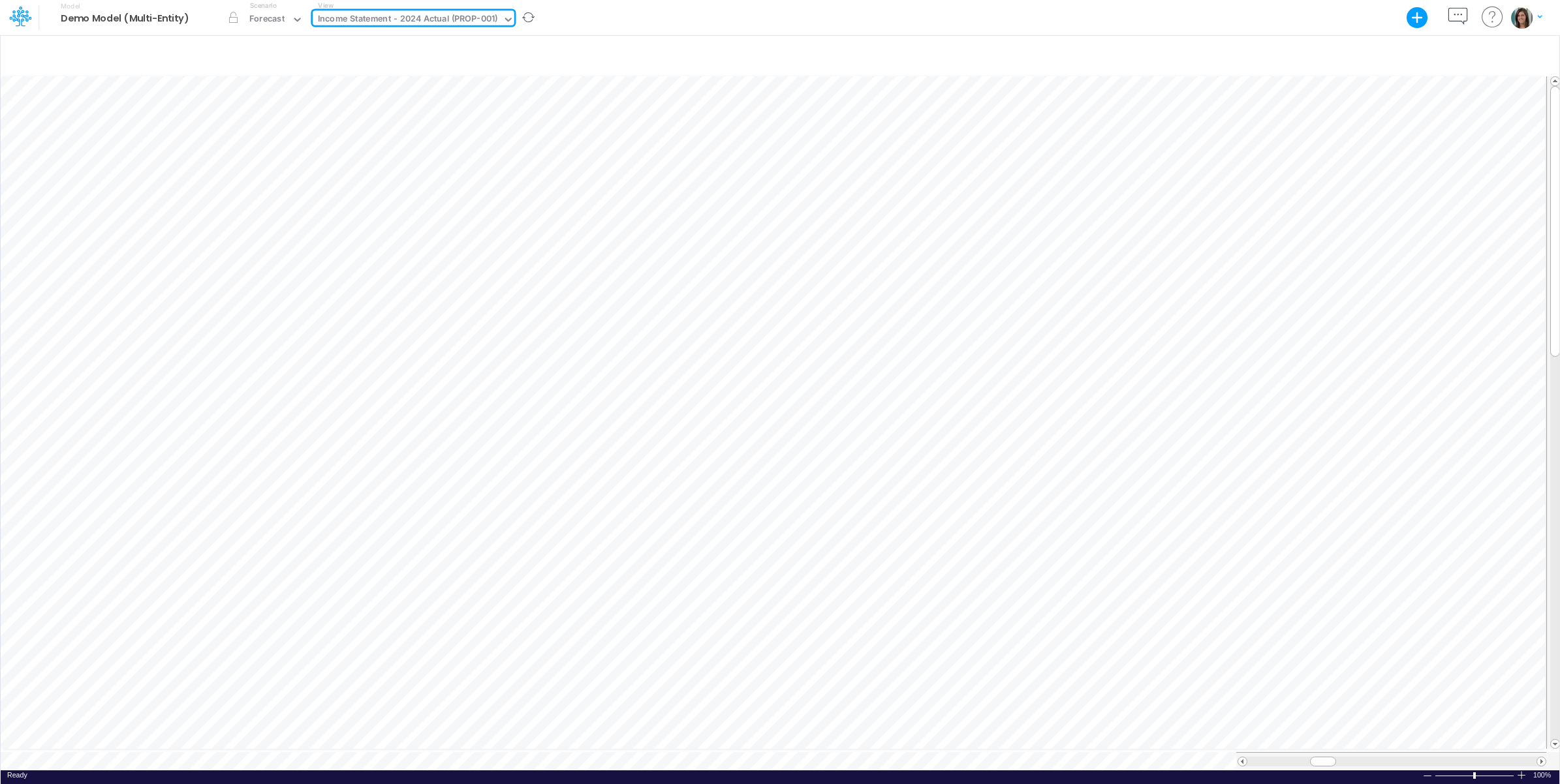
click at [635, 22] on div "Model Demo Model (Multi-Entity) Export Excel Scenario Forecast View option Inco…" at bounding box center [780, 18] width 1404 height 35
